Goal: Task Accomplishment & Management: Manage account settings

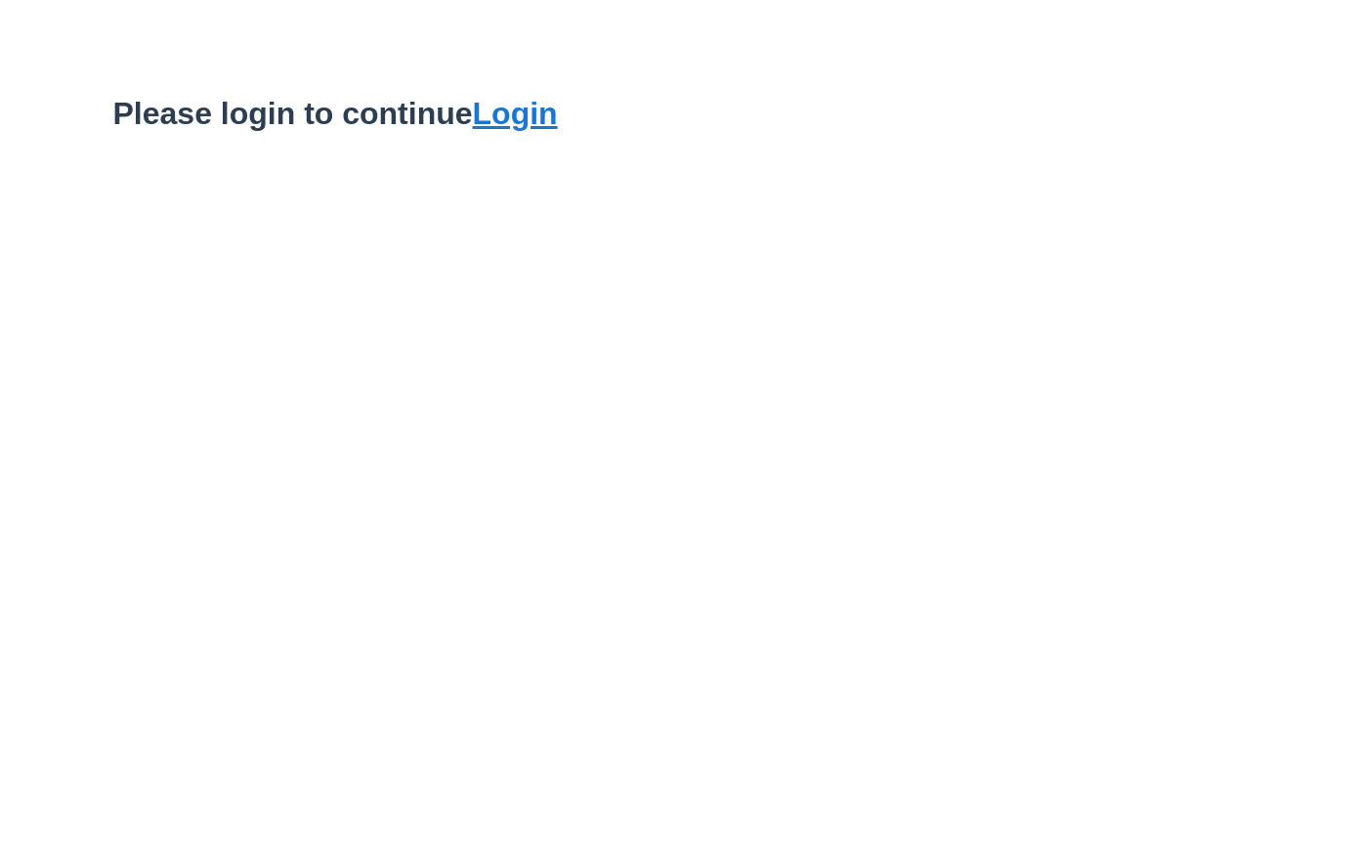
click at [542, 126] on link "Login" at bounding box center [515, 113] width 85 height 35
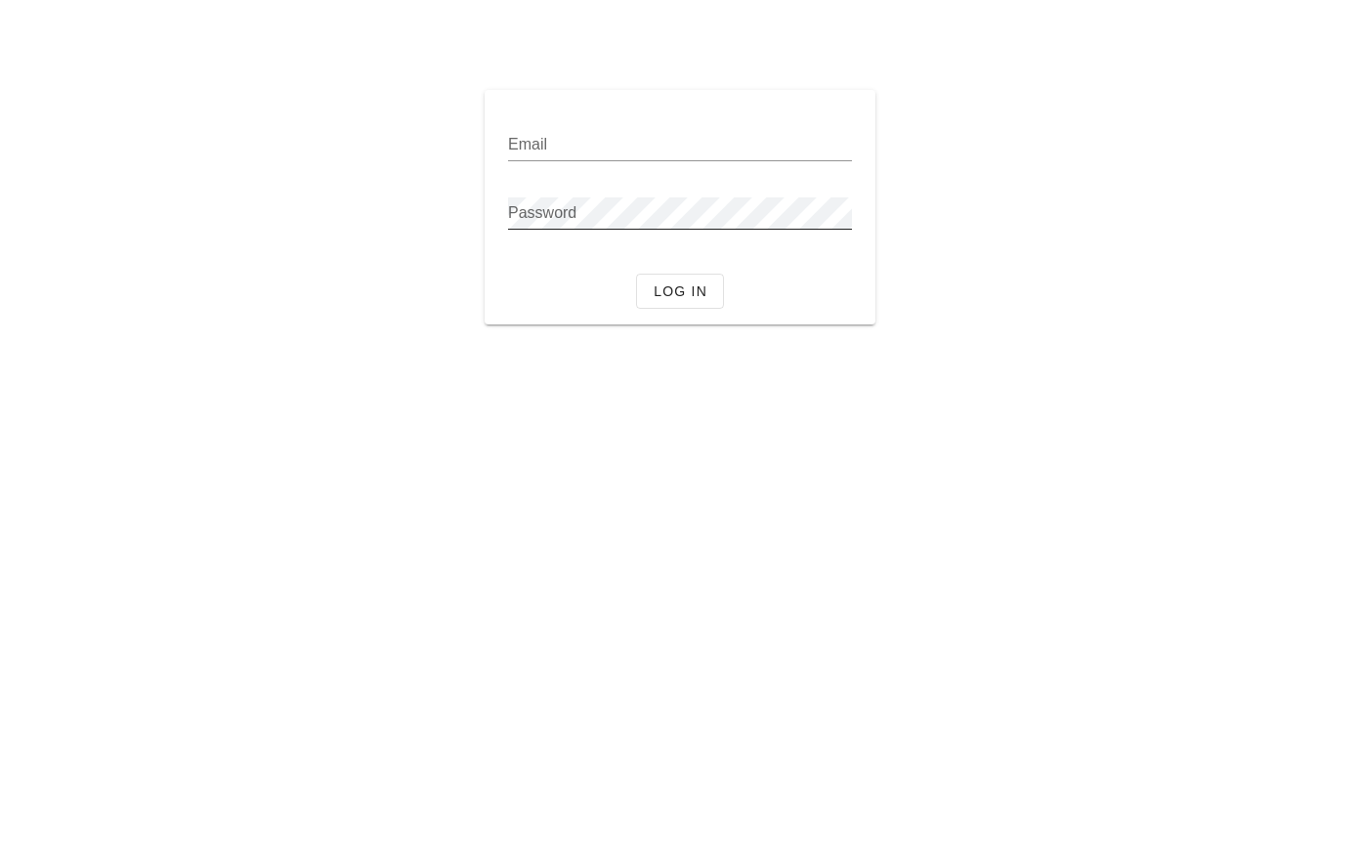
type input "[PERSON_NAME][EMAIL_ADDRESS][DOMAIN_NAME]"
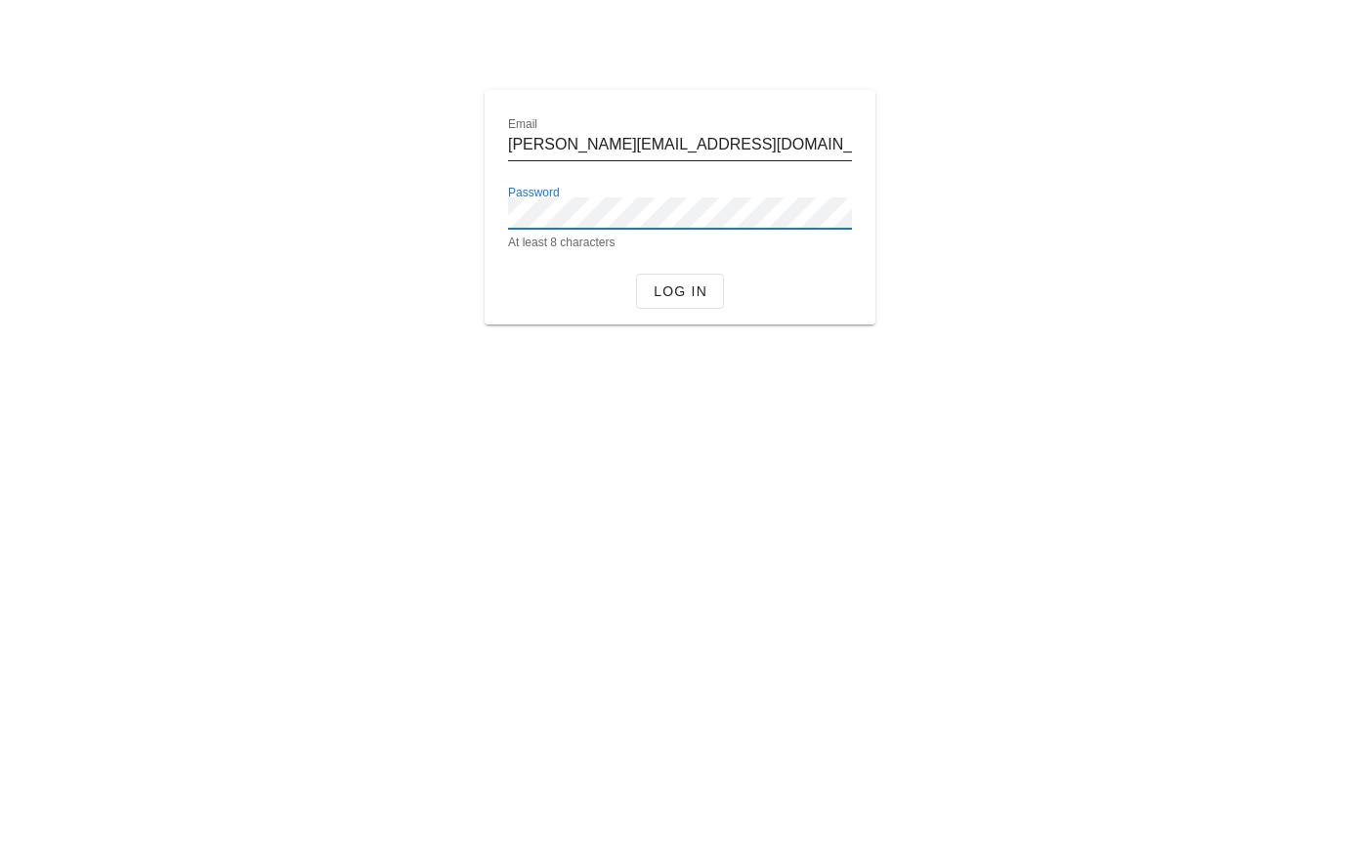
click at [644, 159] on div "Email tom@carchrae.net" at bounding box center [680, 144] width 344 height 31
click at [746, 67] on div at bounding box center [680, 39] width 1360 height 78
click at [691, 277] on button "Log in" at bounding box center [680, 291] width 88 height 35
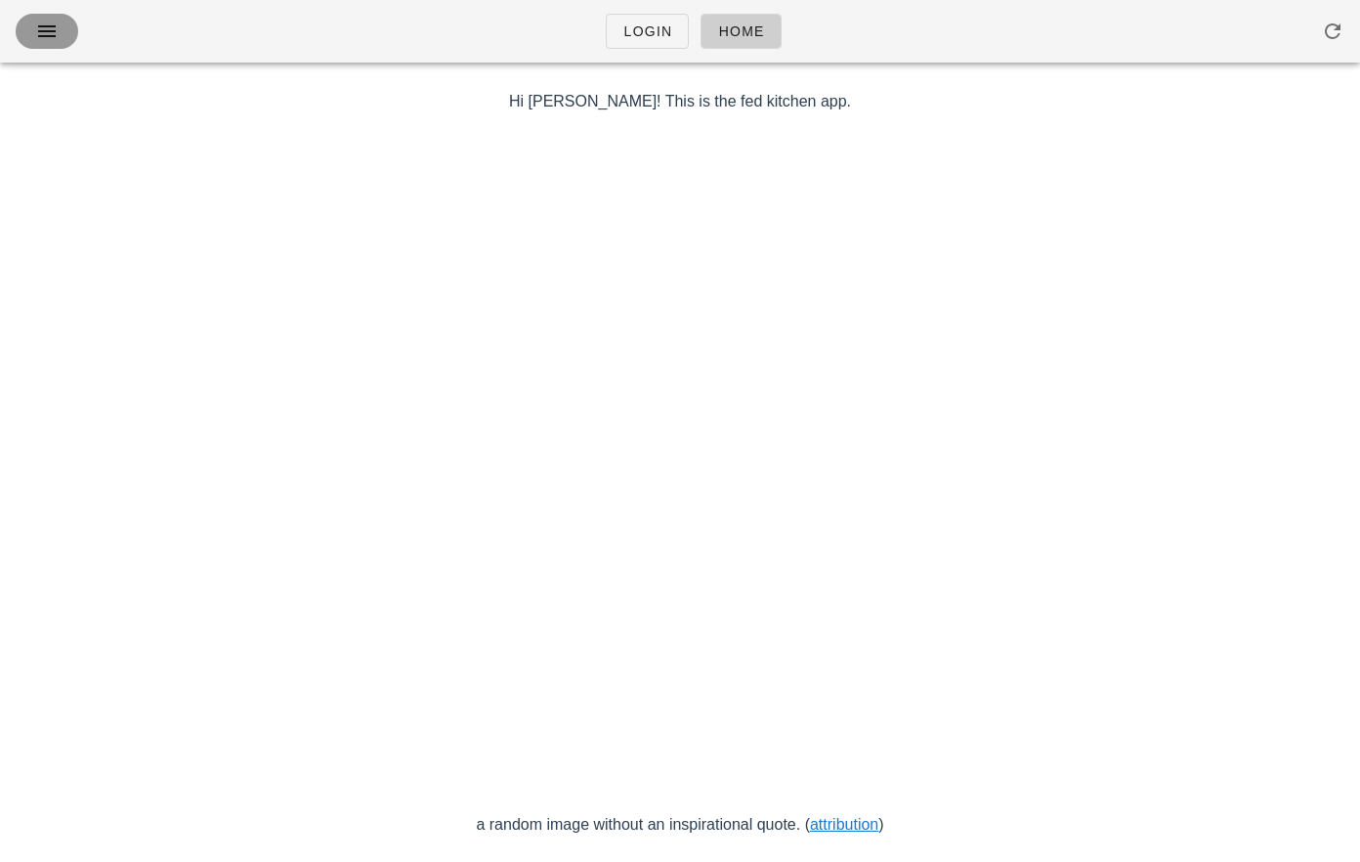
click at [37, 27] on icon "button" at bounding box center [46, 31] width 23 height 23
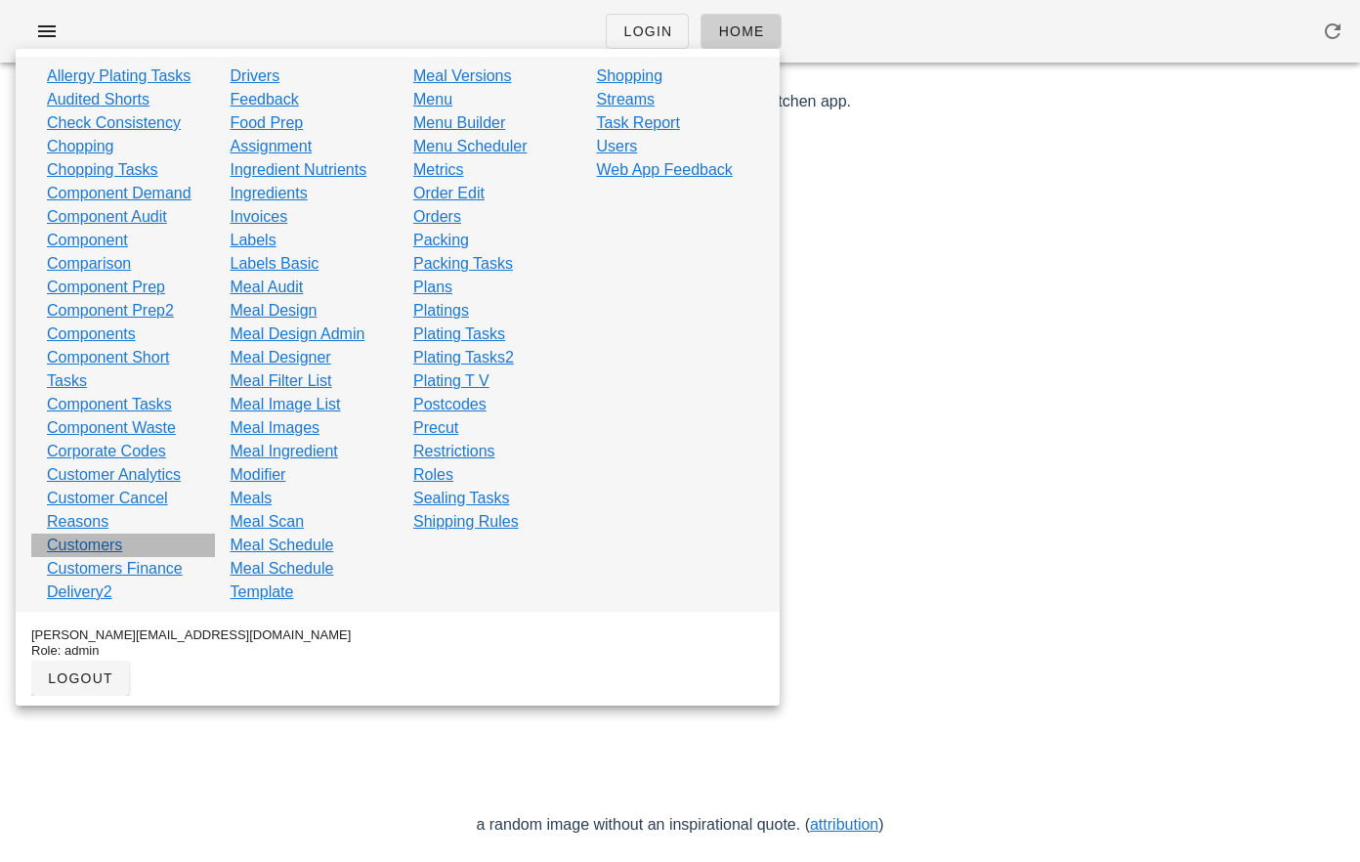
click at [75, 549] on link "Customers" at bounding box center [84, 544] width 75 height 23
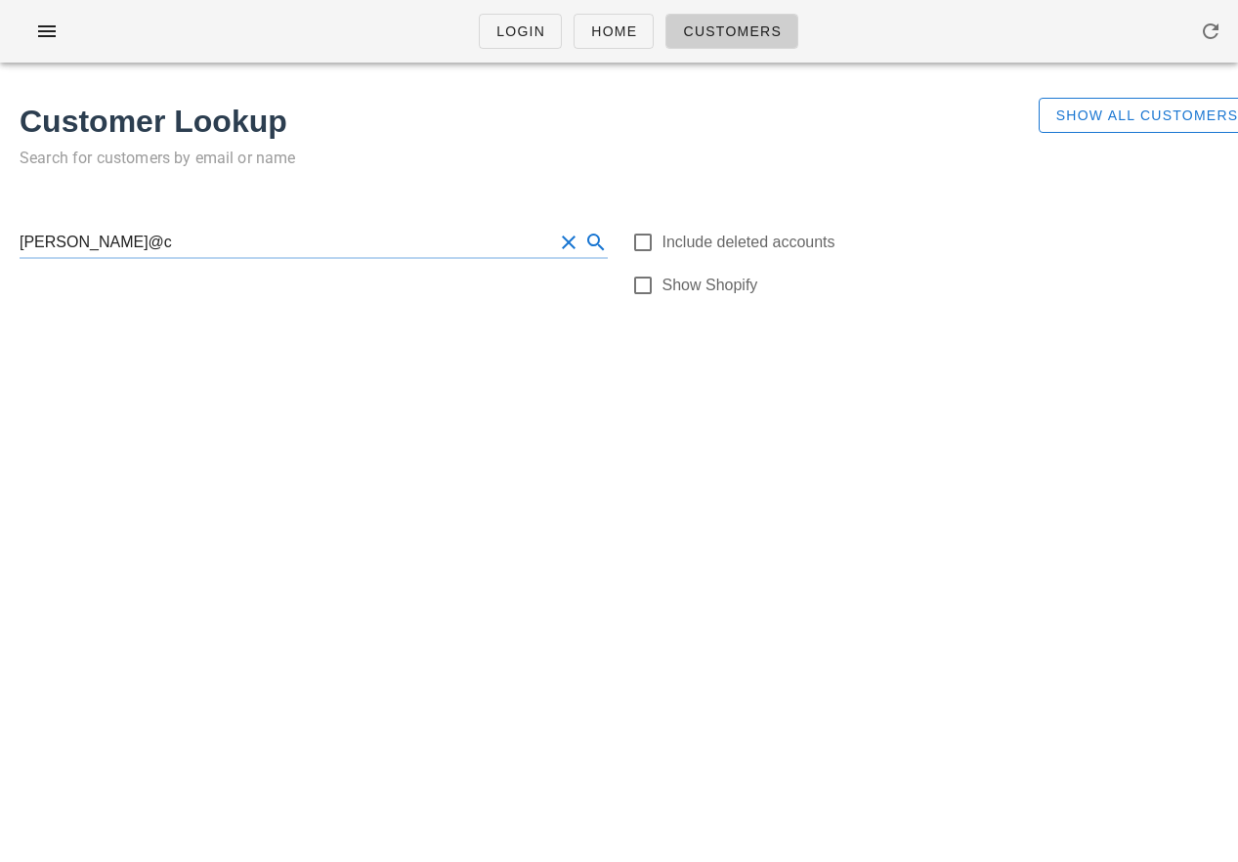
type input "tom@c"
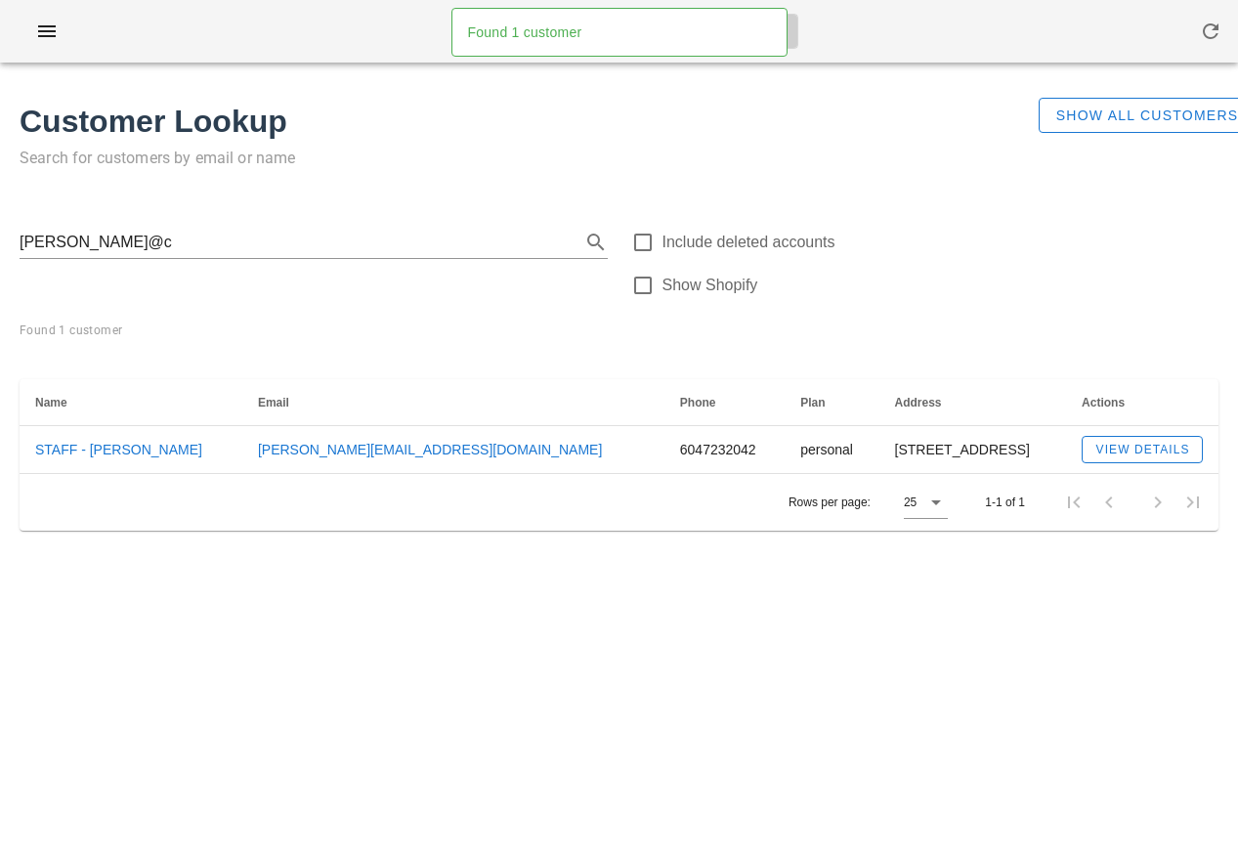
click at [147, 115] on h1 "Customer Lookup" at bounding box center [518, 121] width 996 height 47
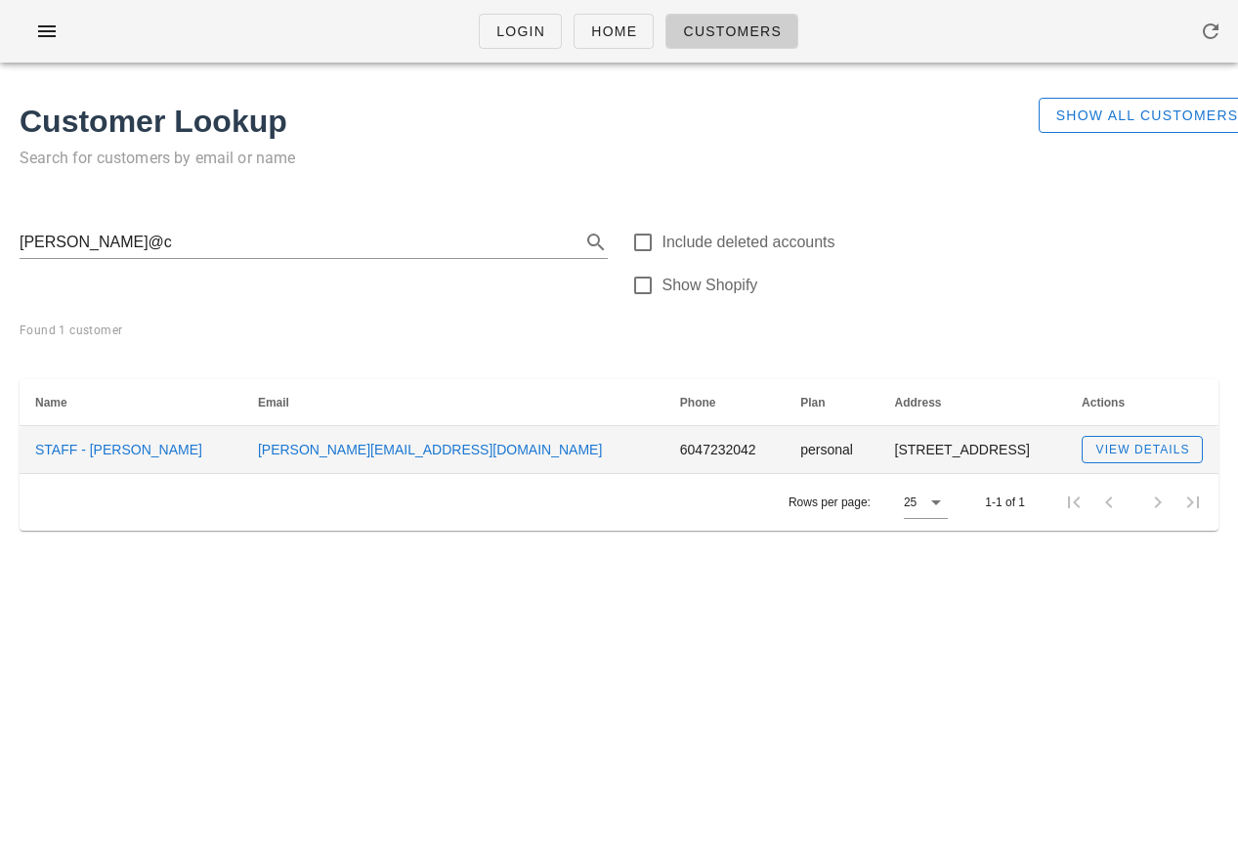
click at [148, 456] on link "STAFF - Tom Carchrae" at bounding box center [118, 450] width 167 height 16
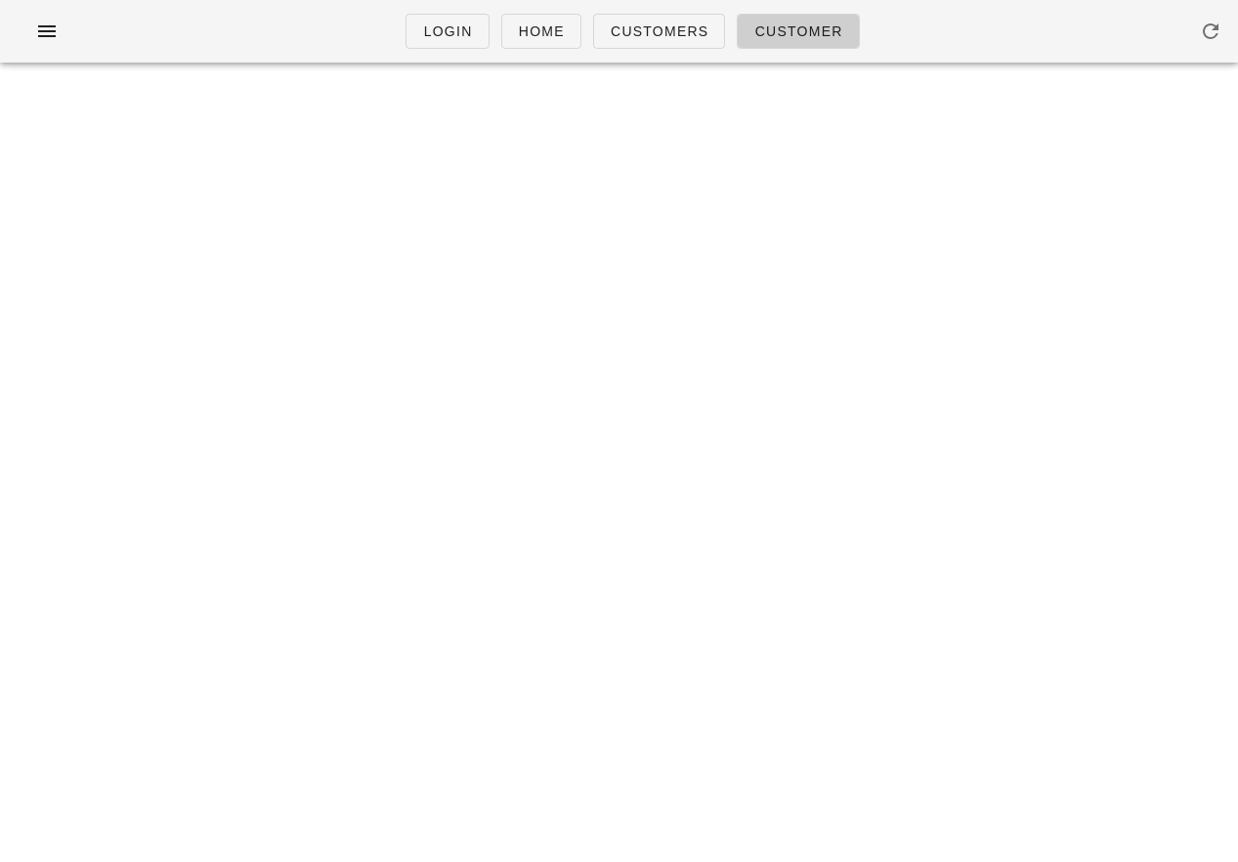
drag, startPoint x: 633, startPoint y: 420, endPoint x: 623, endPoint y: 412, distance: 12.5
click at [623, 412] on div "Login Home Customers Customer Something unexpected happened. Please refresh the…" at bounding box center [619, 431] width 1238 height 862
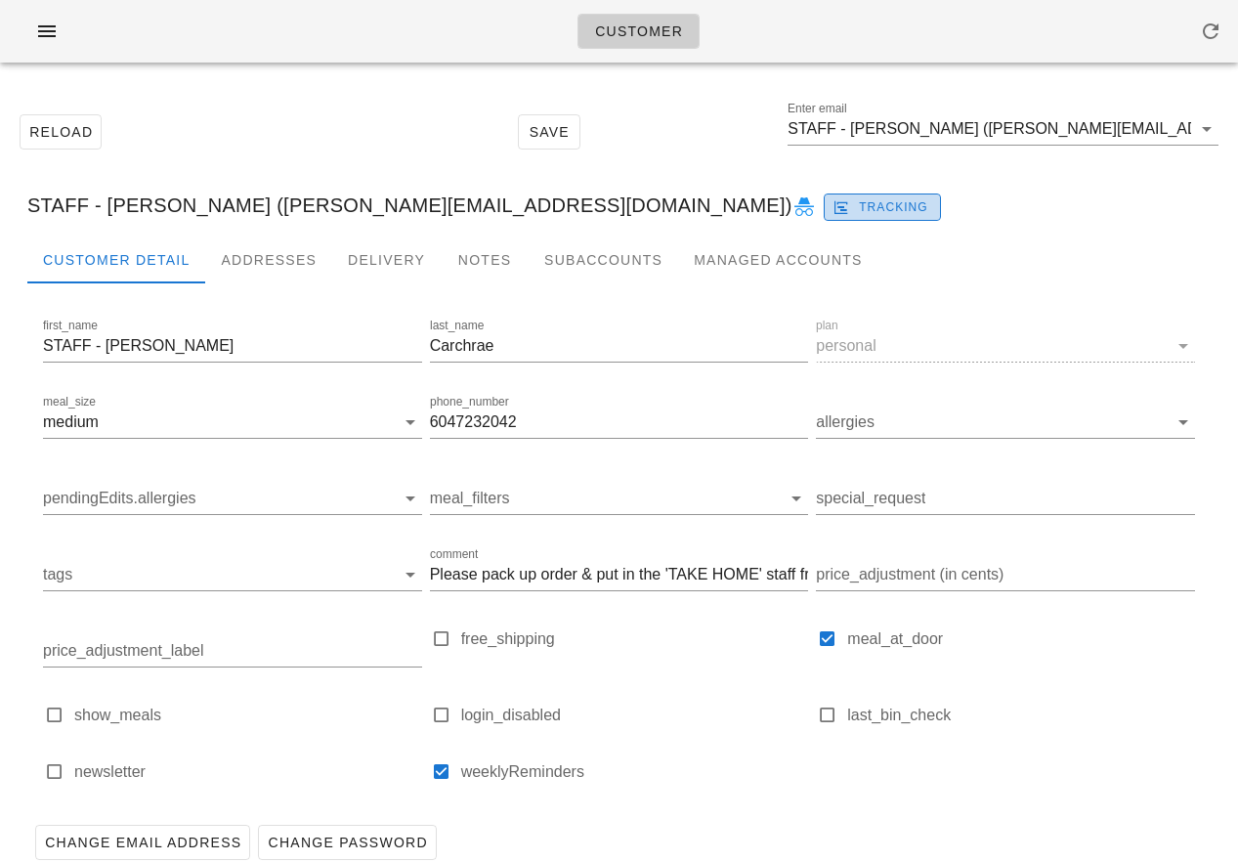
click at [836, 206] on span "Tracking" at bounding box center [882, 207] width 92 height 18
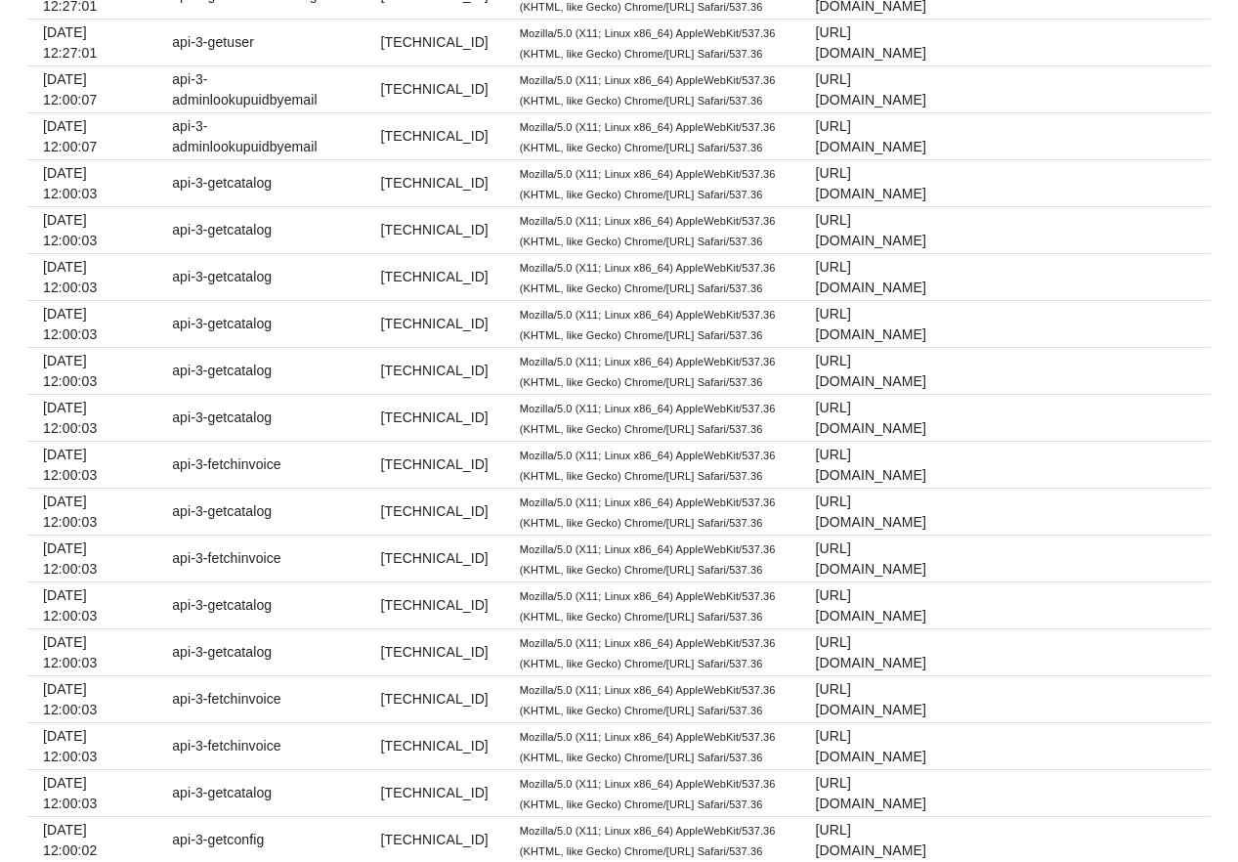
scroll to position [671, 0]
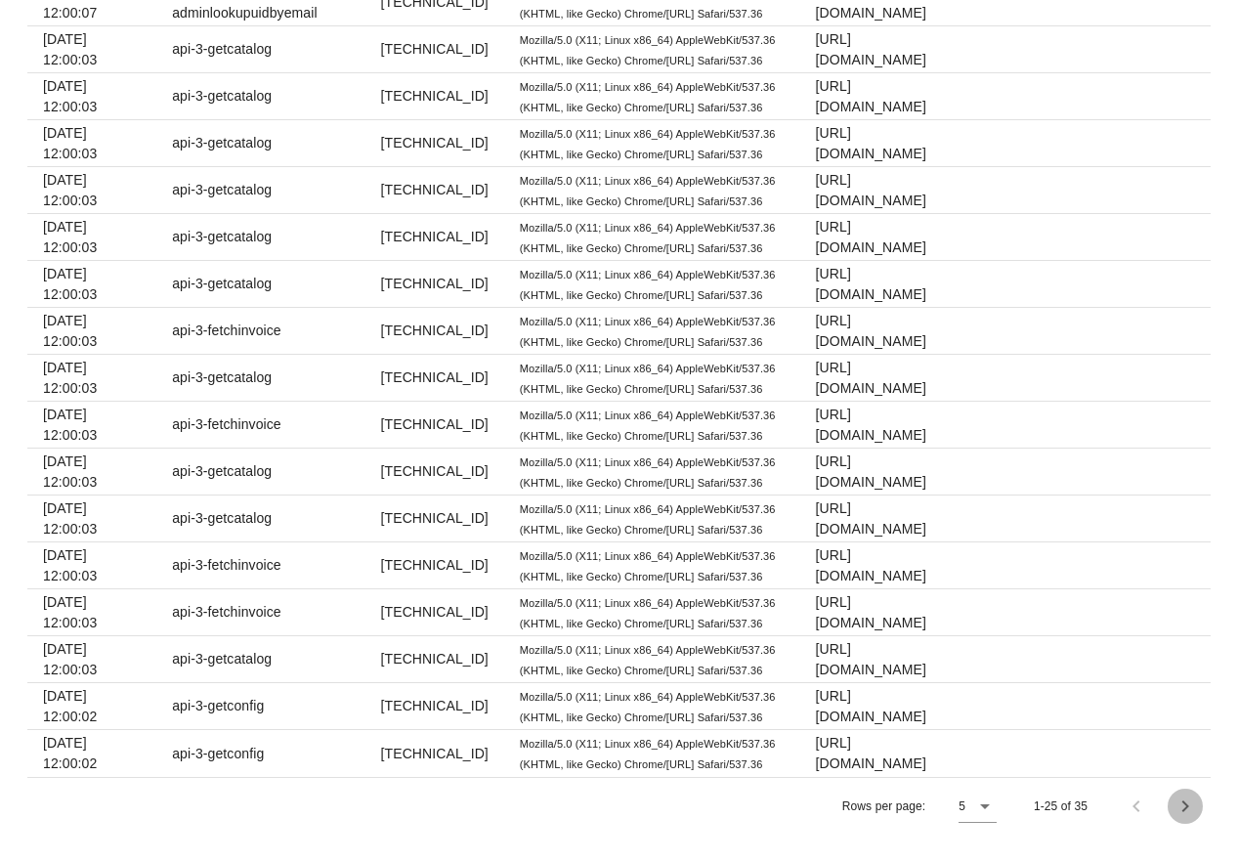
click at [1185, 815] on icon "Next page" at bounding box center [1184, 805] width 23 height 23
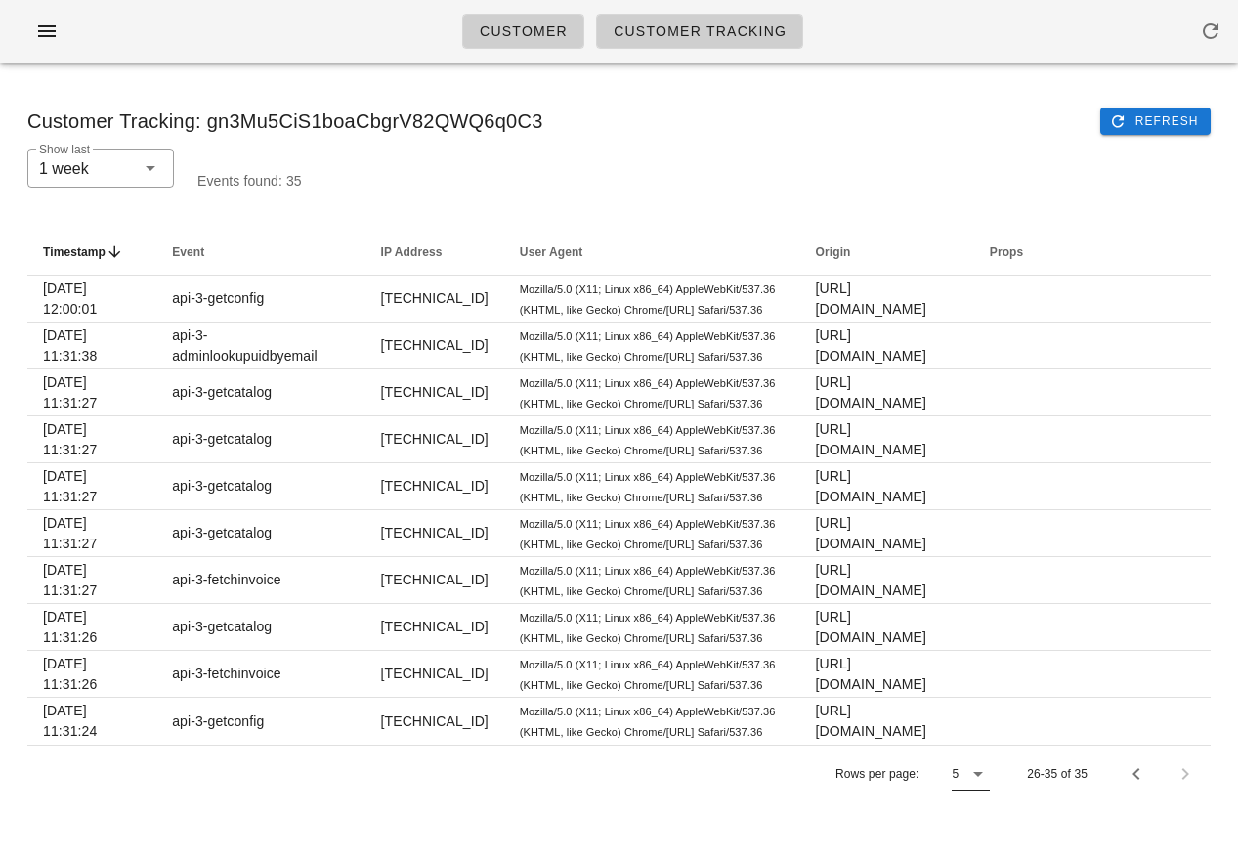
click at [963, 775] on div at bounding box center [975, 773] width 27 height 23
click at [984, 822] on div "All" at bounding box center [976, 818] width 18 height 19
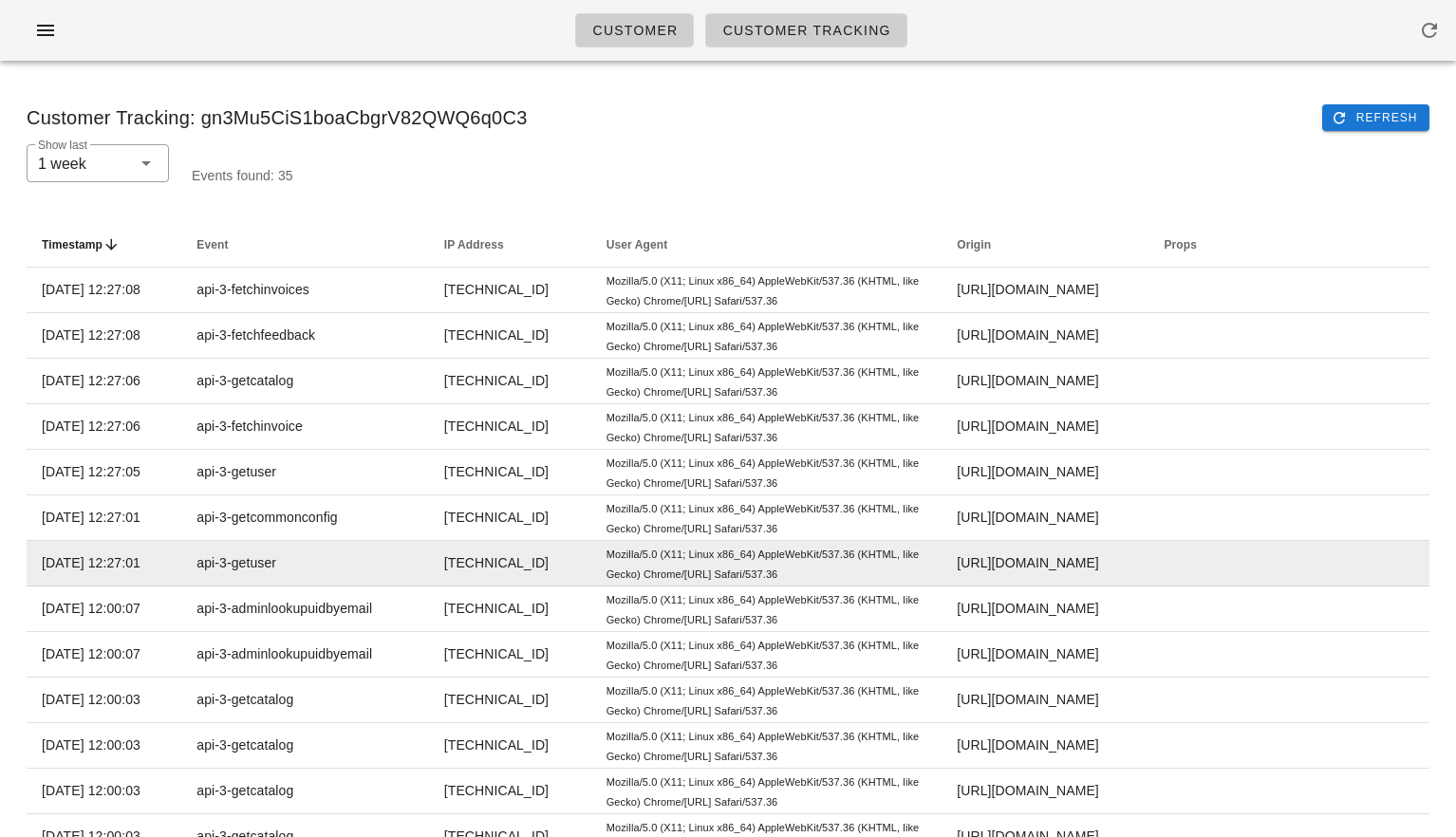
click at [891, 569] on td "Mozilla/5.0 (X11; Linux x86_64) AppleWebKit/537.36 (KHTML, like Gecko) Chrome/[…" at bounding box center [767, 563] width 352 height 46
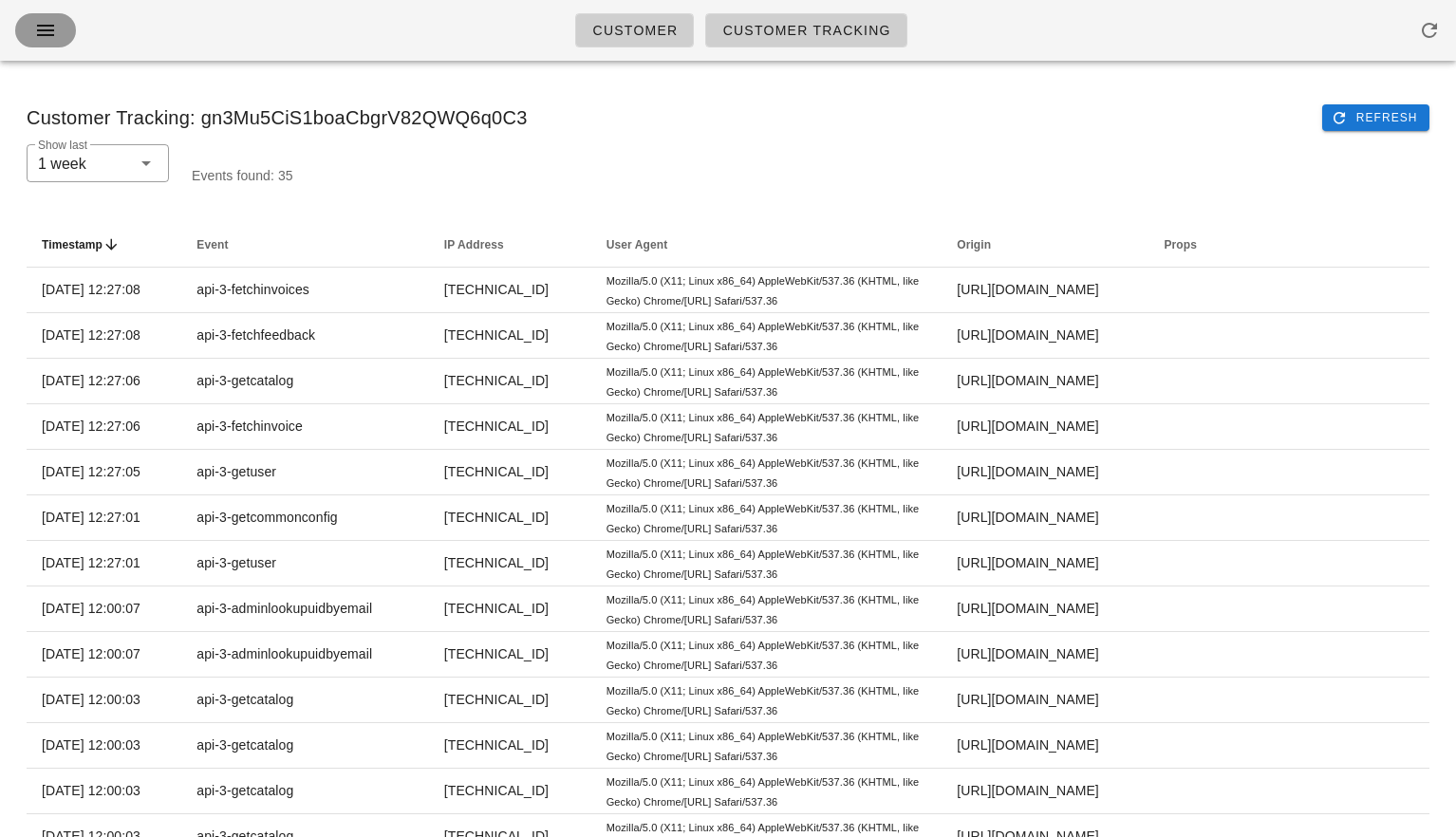
click at [45, 27] on icon "button" at bounding box center [45, 30] width 22 height 22
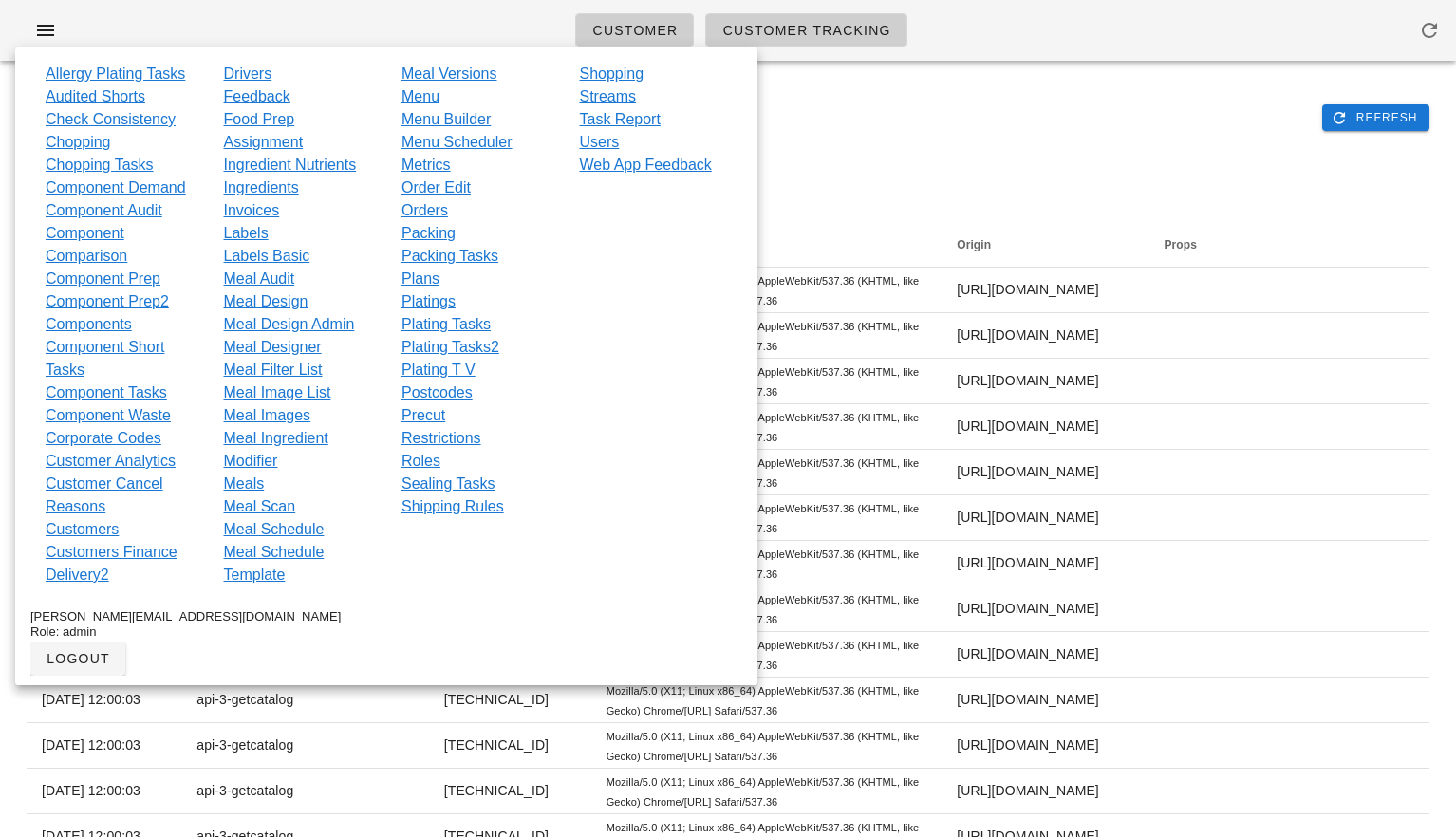
click at [984, 188] on div "​ Show last 1 week Events found: 35" at bounding box center [728, 176] width 1426 height 85
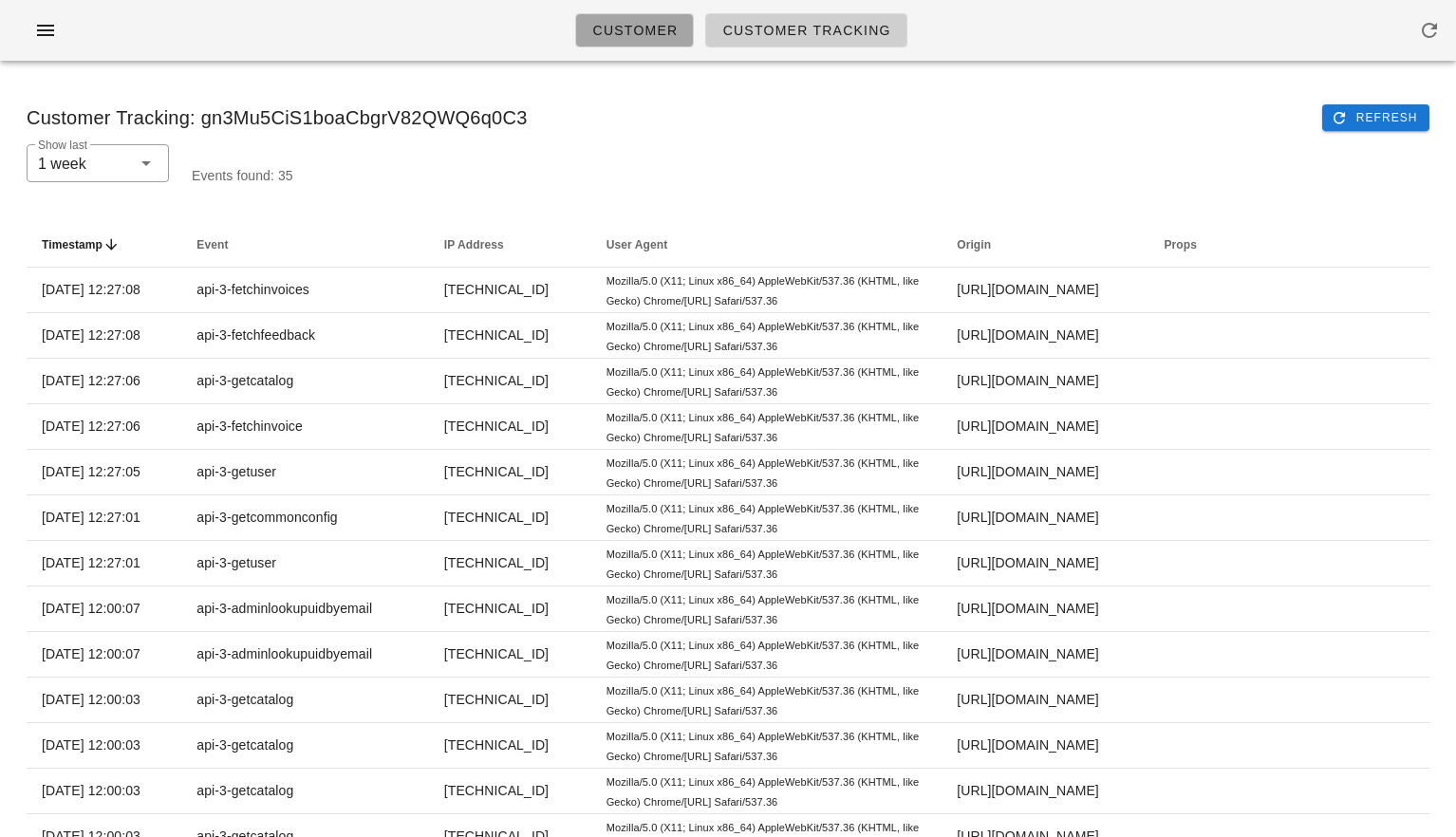
click at [679, 38] on link "Customer" at bounding box center [634, 30] width 119 height 34
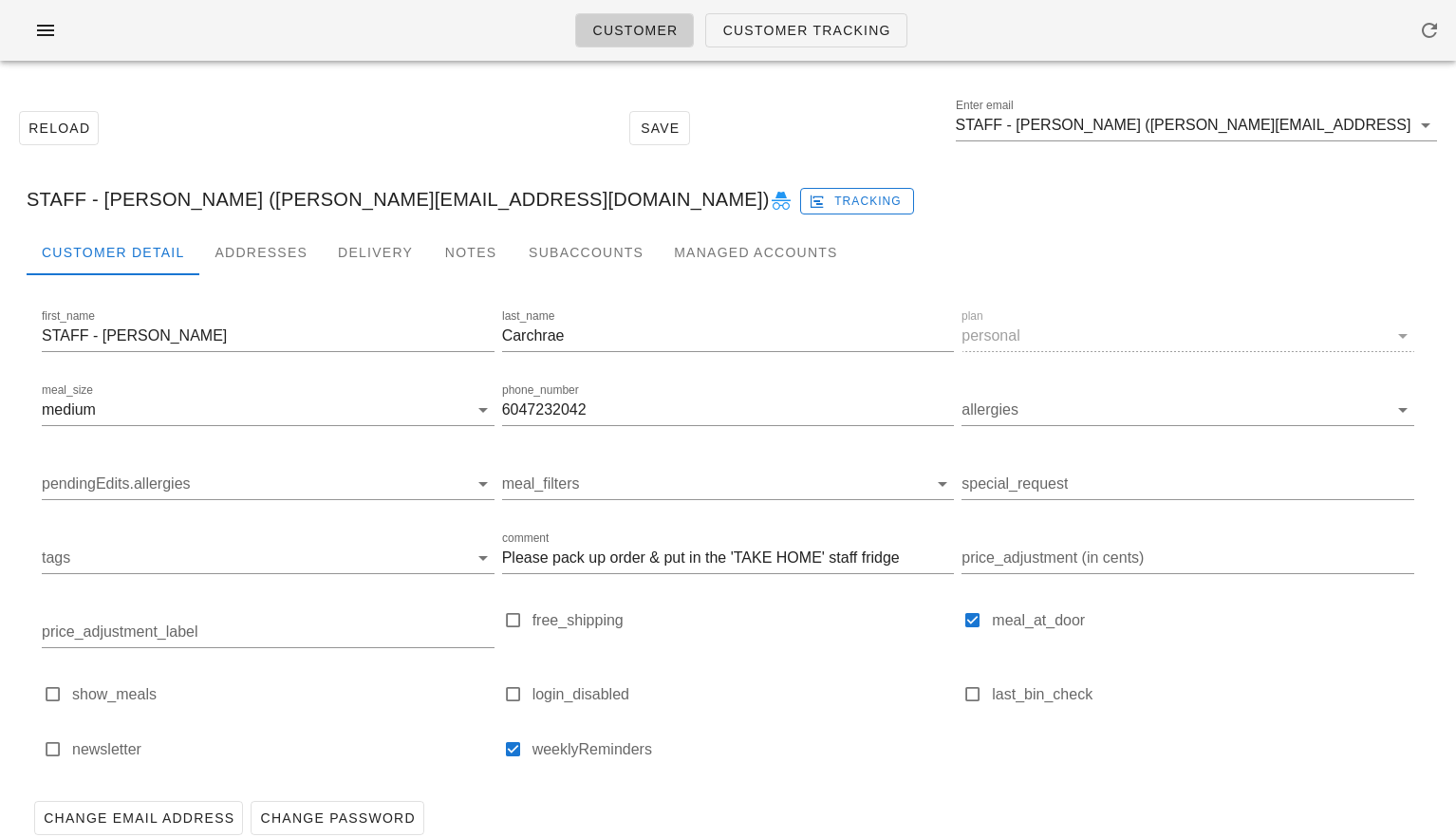
click at [372, 38] on div "Customer Customer Tracking" at bounding box center [728, 30] width 1456 height 61
click at [44, 36] on icon "button" at bounding box center [45, 30] width 22 height 22
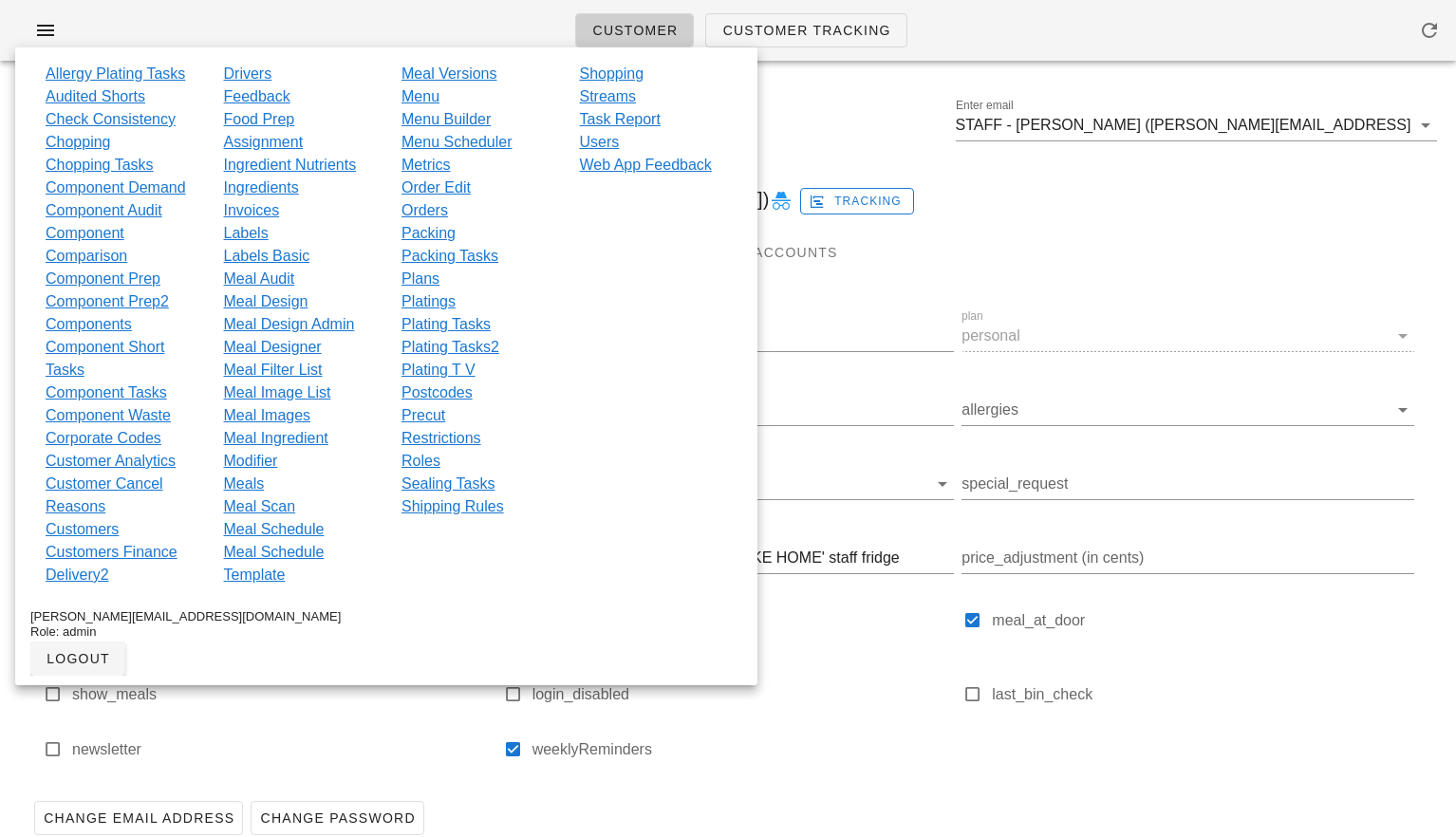
drag, startPoint x: 1384, startPoint y: 204, endPoint x: 1097, endPoint y: 378, distance: 335.6
click at [1202, 205] on div "STAFF - [PERSON_NAME] ([PERSON_NAME][EMAIL_ADDRESS][DOMAIN_NAME]) Tracking" at bounding box center [728, 199] width 1433 height 61
